Goal: Entertainment & Leisure: Consume media (video, audio)

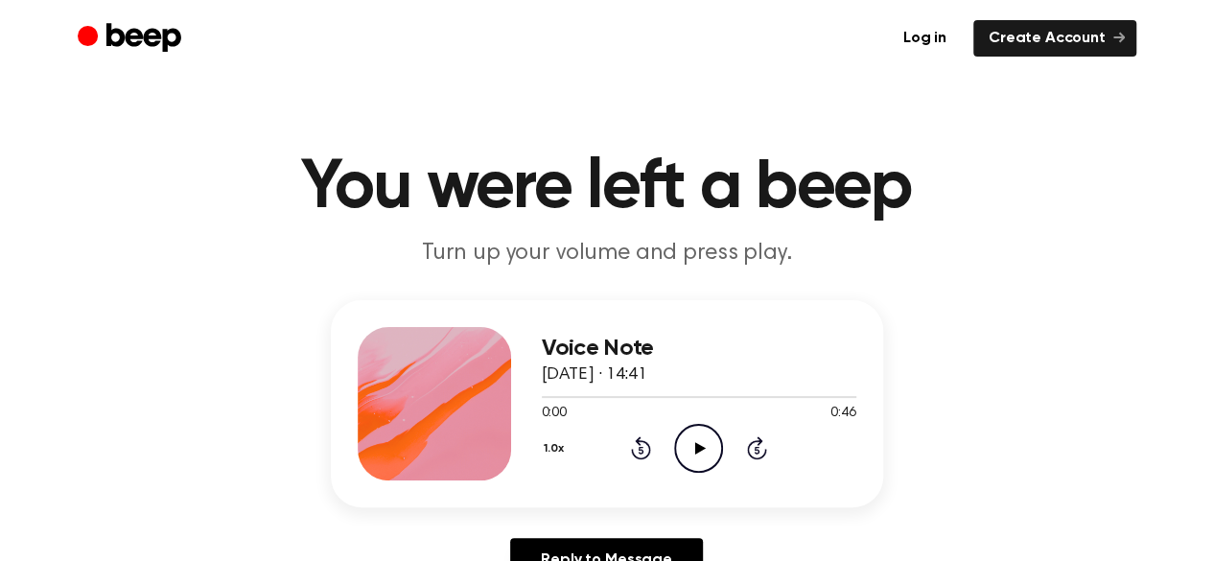
click at [700, 450] on icon at bounding box center [700, 448] width 11 height 12
click at [706, 443] on icon "Pause Audio" at bounding box center [698, 448] width 49 height 49
click at [706, 441] on icon "Play Audio" at bounding box center [698, 448] width 49 height 49
click at [706, 441] on icon "Pause Audio" at bounding box center [698, 448] width 49 height 49
click at [706, 441] on icon "Play Audio" at bounding box center [698, 448] width 49 height 49
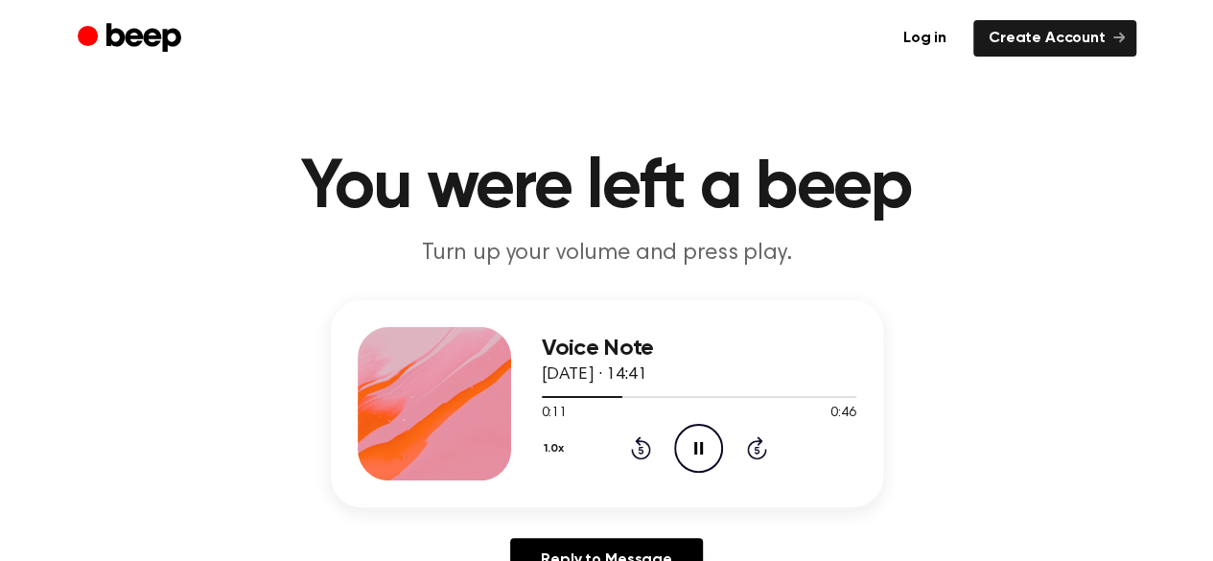
click at [706, 441] on icon "Pause Audio" at bounding box center [698, 448] width 49 height 49
click at [706, 441] on icon "Play Audio" at bounding box center [698, 448] width 49 height 49
click at [706, 441] on icon "Pause Audio" at bounding box center [698, 448] width 49 height 49
click at [706, 441] on icon "Play Audio" at bounding box center [698, 448] width 49 height 49
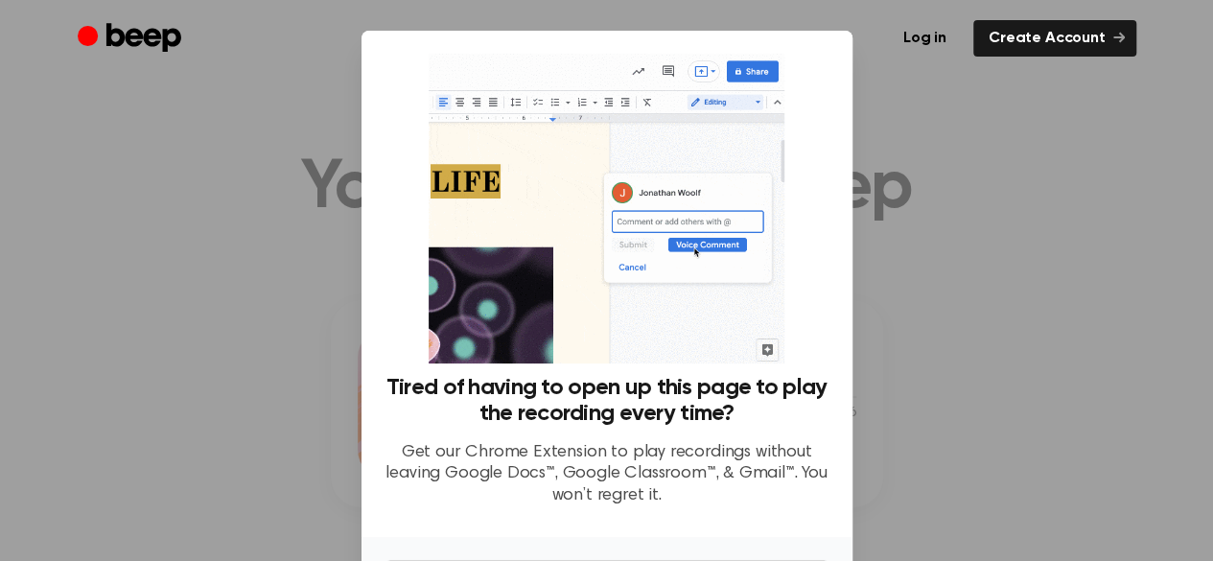
click at [930, 180] on div at bounding box center [606, 280] width 1213 height 561
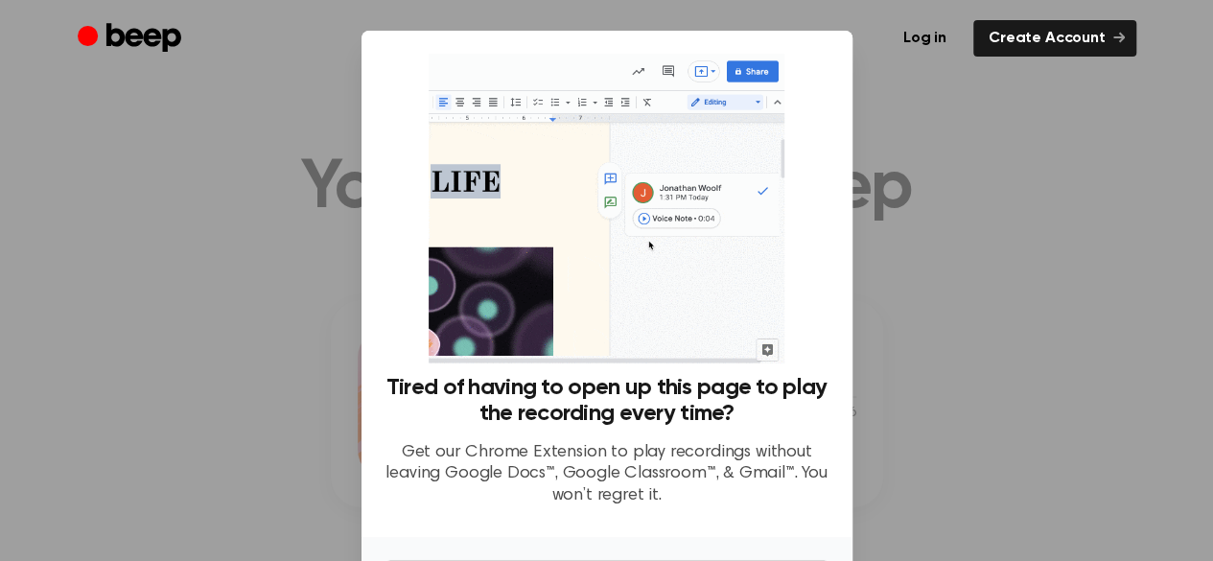
click at [202, 151] on div at bounding box center [606, 280] width 1213 height 561
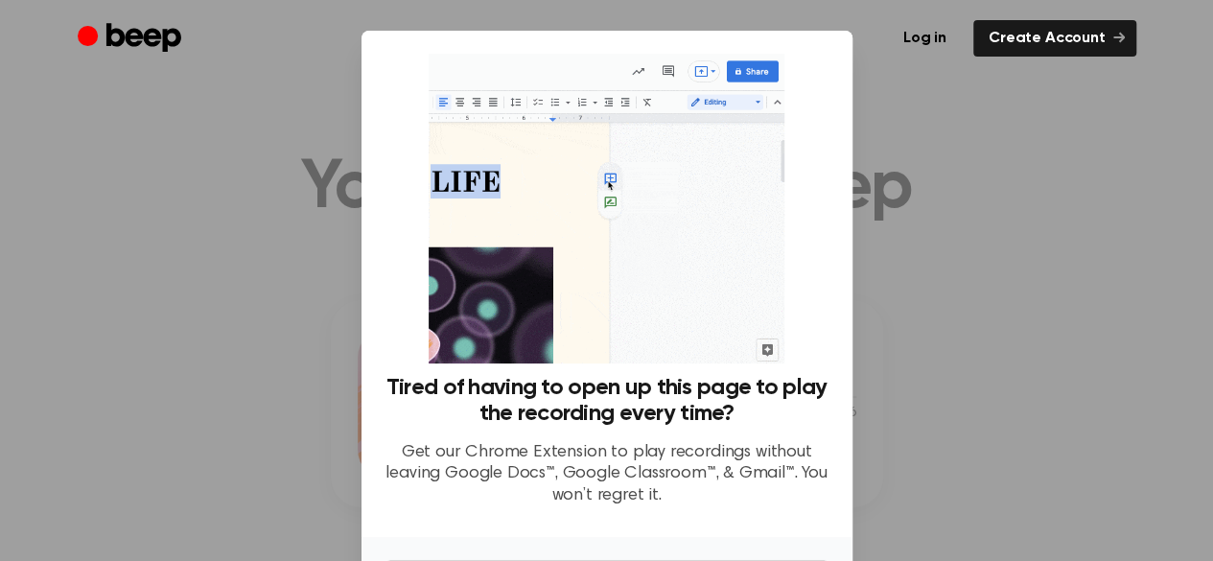
click at [915, 182] on div at bounding box center [606, 280] width 1213 height 561
click at [896, 202] on div at bounding box center [606, 280] width 1213 height 561
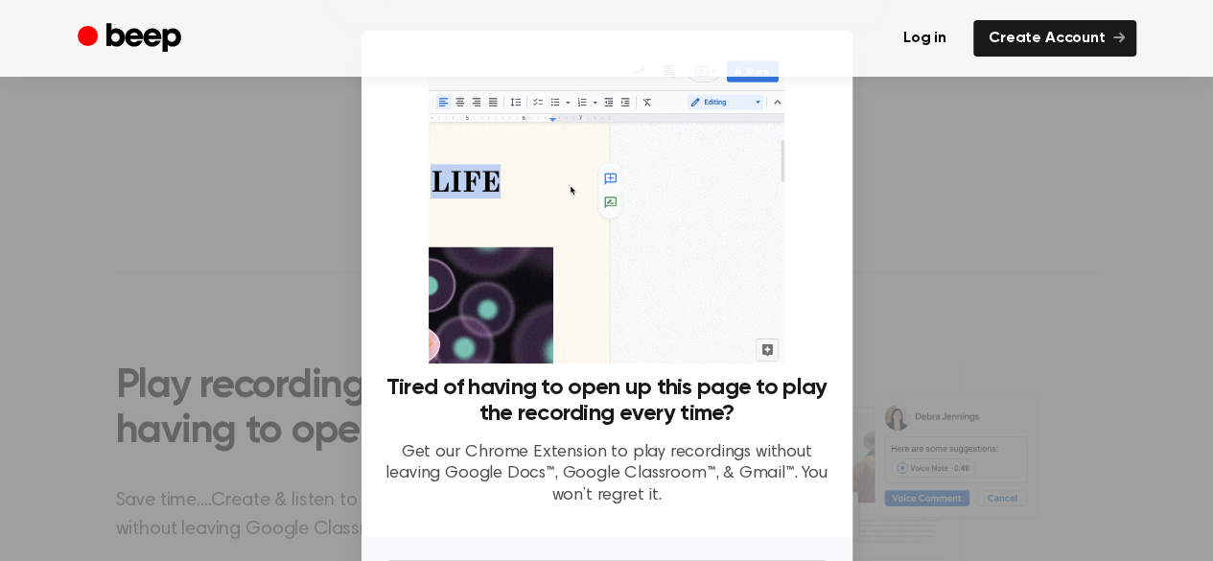
scroll to position [130, 0]
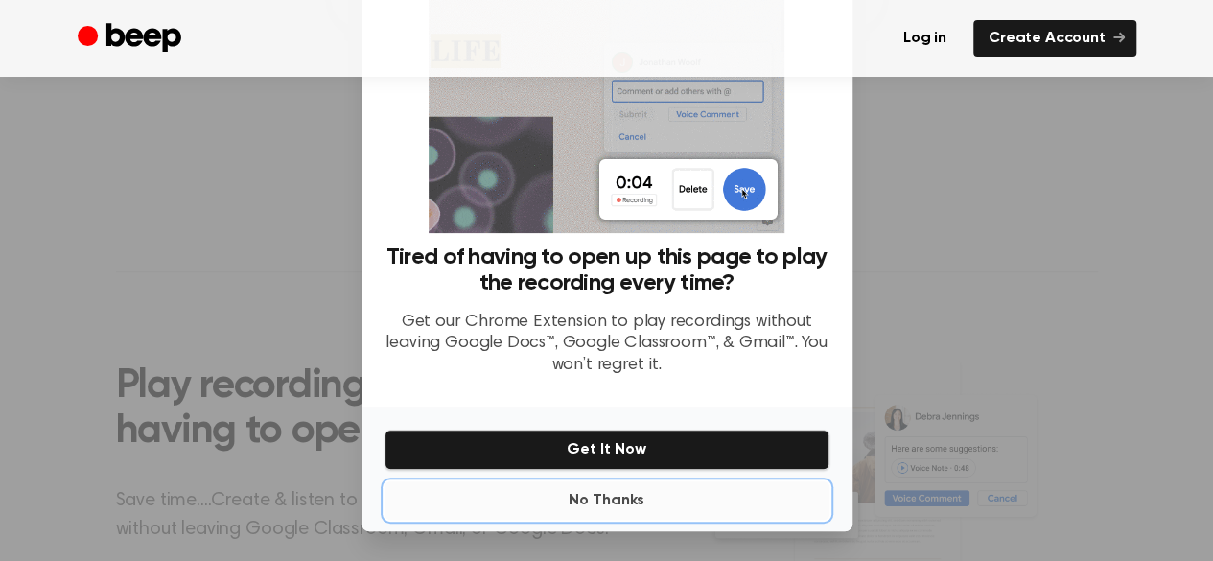
click at [606, 504] on button "No Thanks" at bounding box center [607, 501] width 445 height 38
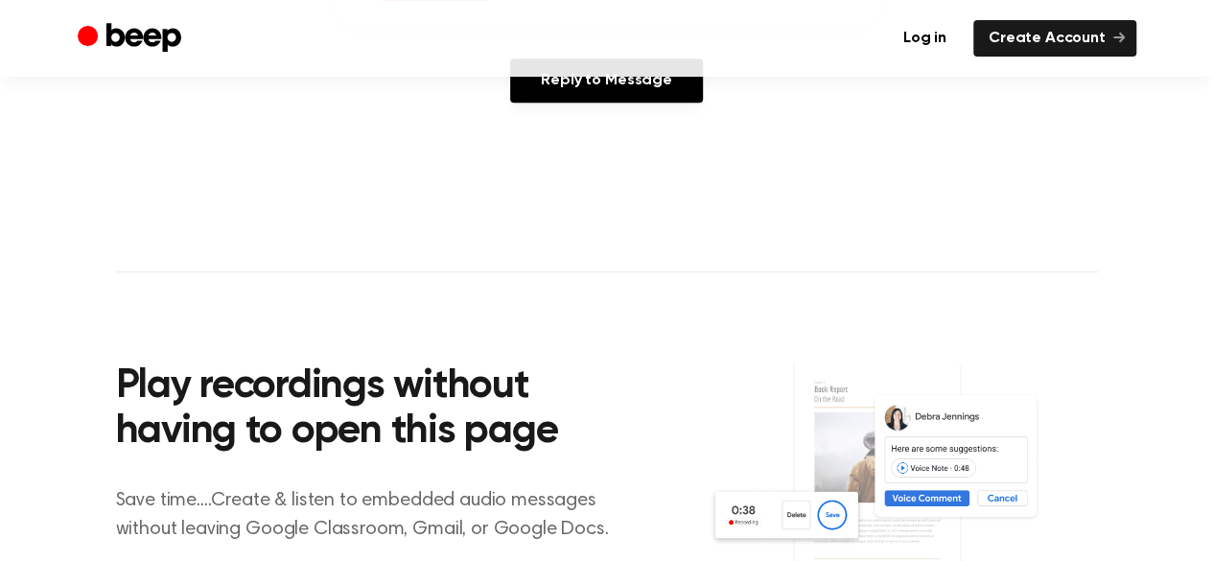
scroll to position [96, 0]
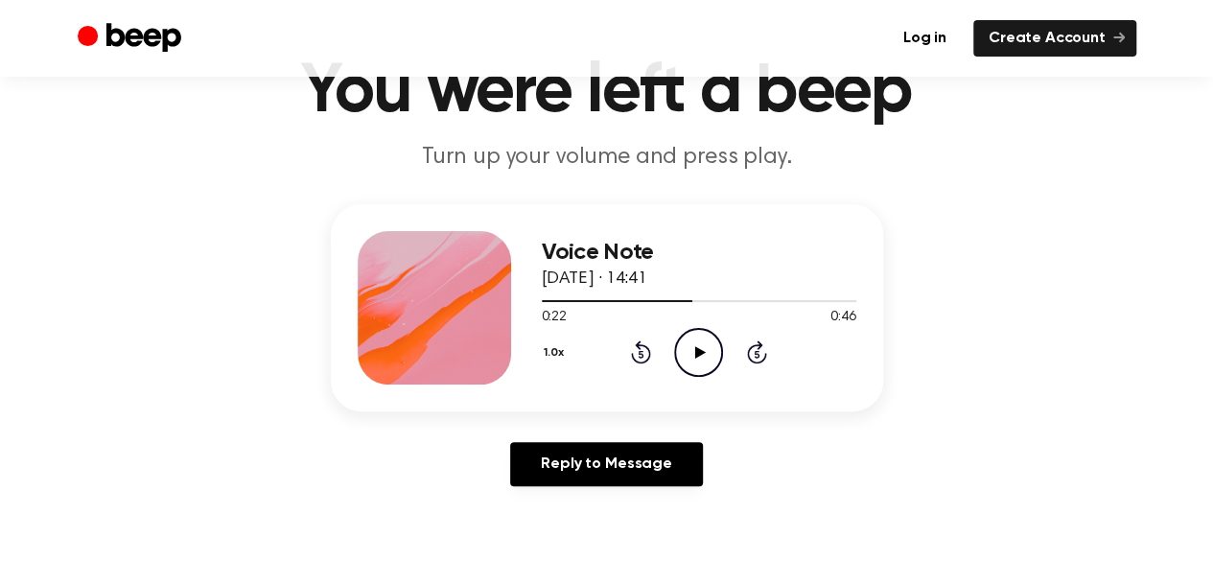
click at [692, 349] on icon "Play Audio" at bounding box center [698, 352] width 49 height 49
click at [693, 349] on icon "Pause Audio" at bounding box center [698, 352] width 49 height 49
click at [693, 349] on icon "Play Audio" at bounding box center [698, 352] width 49 height 49
